Goal: Use online tool/utility: Utilize a website feature to perform a specific function

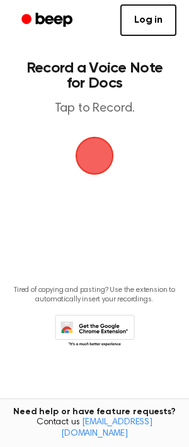
click at [96, 170] on span "button" at bounding box center [94, 156] width 50 height 50
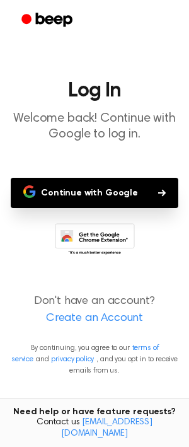
click at [113, 196] on button "Continue with Google" at bounding box center [95, 193] width 168 height 30
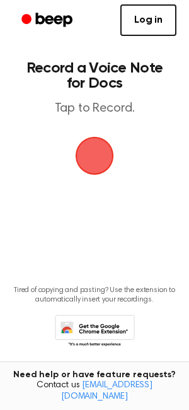
click at [100, 157] on span "button" at bounding box center [95, 156] width 39 height 39
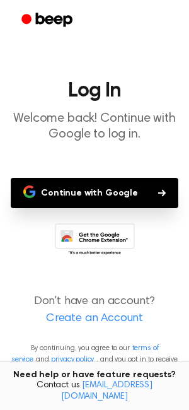
click at [132, 201] on button "Continue with Google" at bounding box center [95, 193] width 168 height 30
click at [75, 188] on button "Continue with Google" at bounding box center [95, 193] width 168 height 30
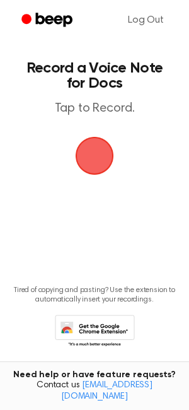
click at [105, 173] on div "button" at bounding box center [95, 156] width 38 height 38
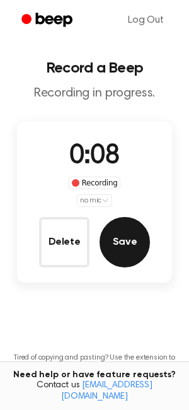
click at [120, 234] on button "Save" at bounding box center [125, 242] width 50 height 50
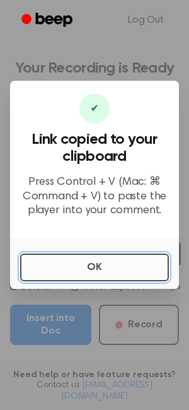
click at [57, 273] on button "OK" at bounding box center [94, 268] width 149 height 28
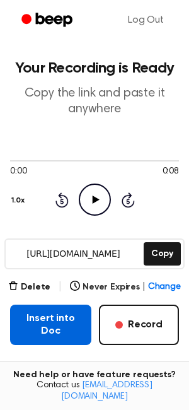
click at [58, 332] on button "Insert into Doc" at bounding box center [50, 325] width 81 height 40
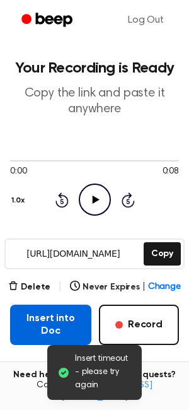
click at [63, 335] on button "Insert into Doc" at bounding box center [50, 325] width 81 height 40
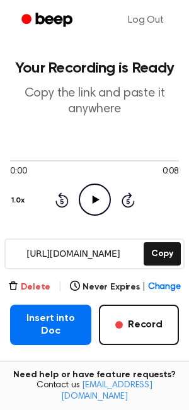
click at [37, 284] on button "Delete" at bounding box center [29, 287] width 42 height 13
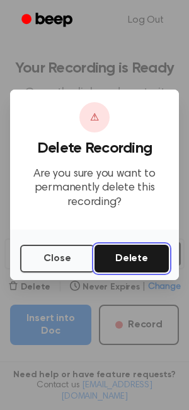
click at [126, 263] on button "Delete" at bounding box center [132, 259] width 74 height 28
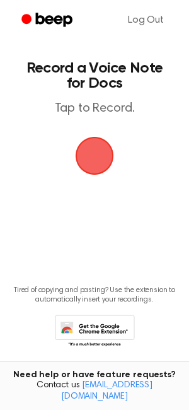
click at [87, 151] on span "button" at bounding box center [95, 156] width 39 height 39
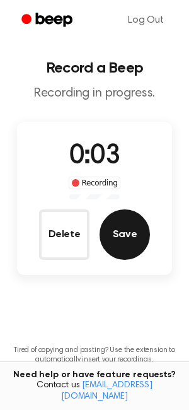
click at [128, 228] on button "Save" at bounding box center [125, 235] width 50 height 50
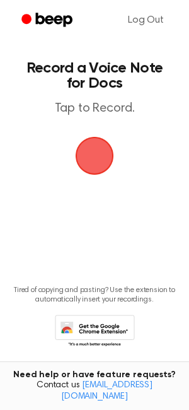
click at [83, 163] on span "button" at bounding box center [94, 155] width 35 height 35
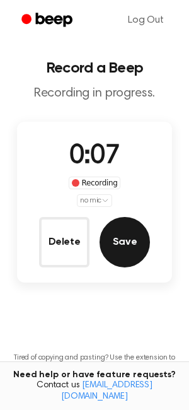
click at [127, 240] on button "Save" at bounding box center [125, 242] width 50 height 50
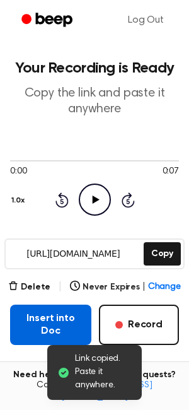
click at [71, 311] on button "Insert into Doc" at bounding box center [50, 325] width 81 height 40
